Goal: Task Accomplishment & Management: Manage account settings

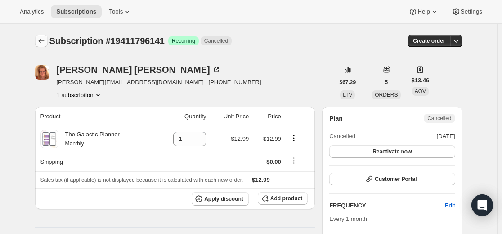
click at [43, 42] on icon "Subscriptions" at bounding box center [41, 40] width 9 height 9
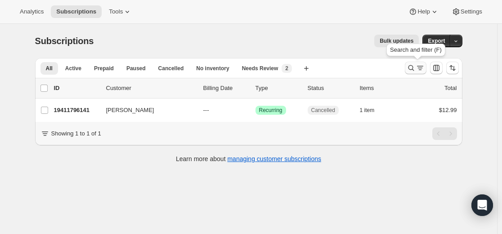
click at [409, 68] on icon "Search and filter results" at bounding box center [411, 67] width 9 height 9
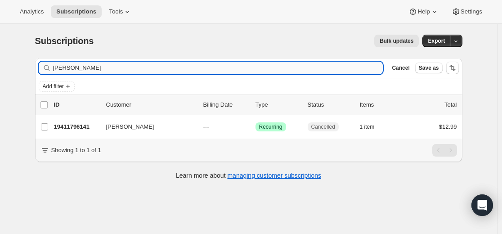
click at [297, 71] on input "[PERSON_NAME]" at bounding box center [218, 68] width 330 height 13
type input "[EMAIL_ADDRESS][DOMAIN_NAME]"
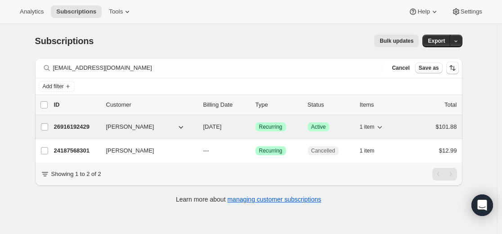
click at [81, 126] on p "26916192429" at bounding box center [76, 126] width 45 height 9
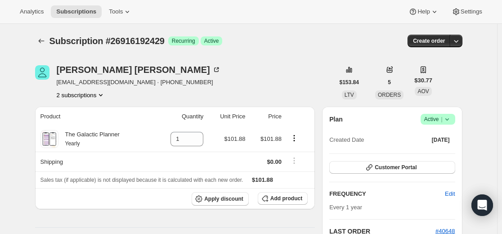
scroll to position [90, 0]
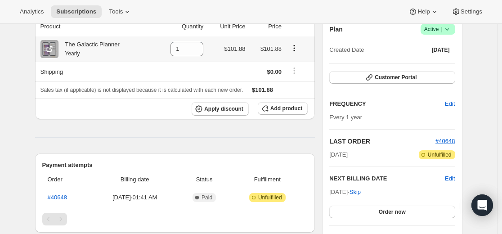
click at [297, 46] on icon "Product actions" at bounding box center [294, 48] width 9 height 9
click at [302, 64] on span "Swap variant" at bounding box center [296, 65] width 34 height 7
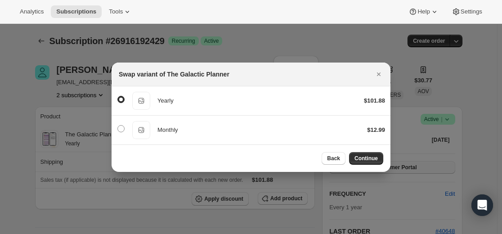
click at [378, 74] on icon "Close" at bounding box center [379, 74] width 9 height 9
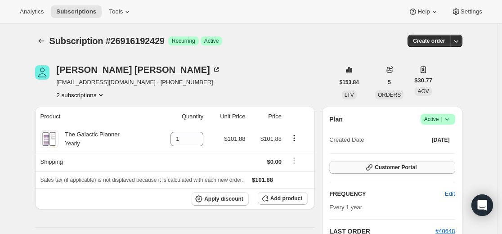
scroll to position [90, 0]
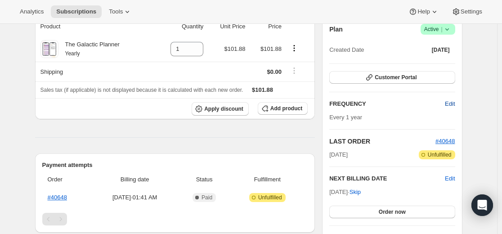
click at [452, 101] on span "Edit" at bounding box center [450, 103] width 10 height 9
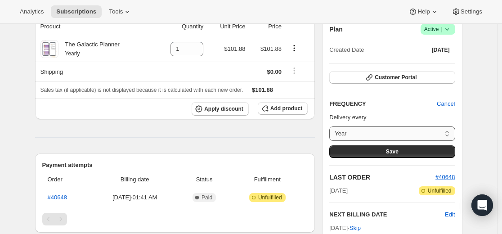
click at [449, 129] on select "Year Custom..." at bounding box center [392, 133] width 126 height 14
select select "custom"
click at [332, 126] on select "Year Custom..." at bounding box center [392, 133] width 126 height 14
select select "MONTH"
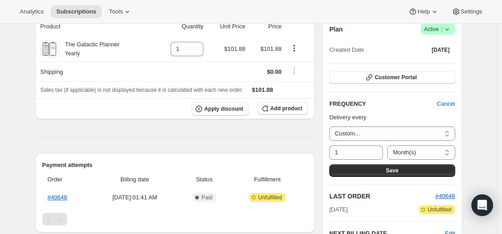
click at [480, 139] on div "Subscription #26916192429. This page is ready Subscription #26916192429 Success…" at bounding box center [248, 233] width 497 height 599
click at [452, 105] on span "Cancel" at bounding box center [446, 103] width 18 height 9
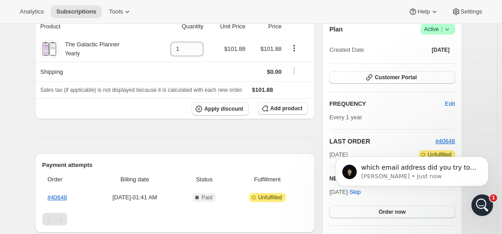
scroll to position [0, 0]
